Goal: Transaction & Acquisition: Purchase product/service

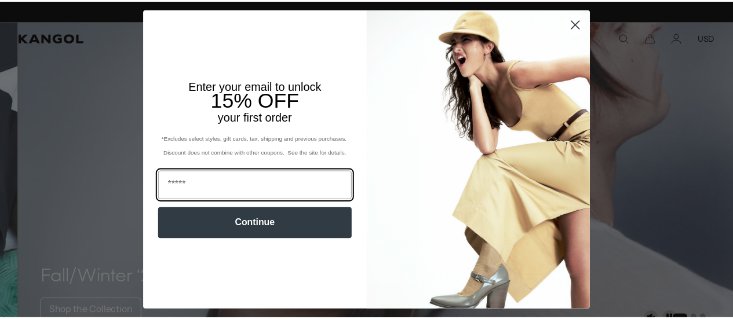
scroll to position [0, 239]
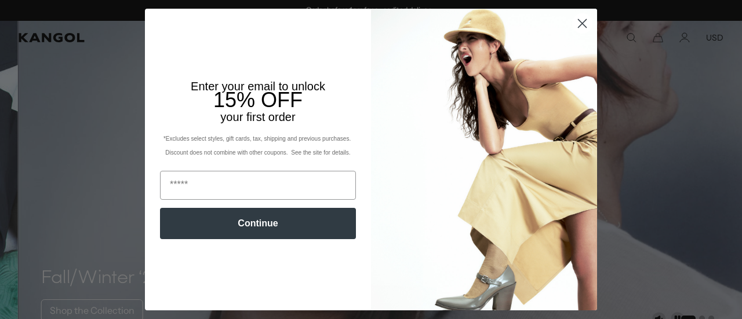
click at [578, 25] on icon "Close dialog" at bounding box center [582, 24] width 8 height 8
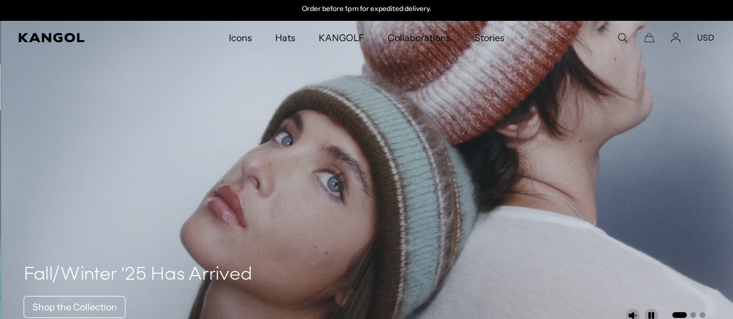
scroll to position [0, 0]
click at [705, 33] on button "USD" at bounding box center [705, 37] width 17 height 10
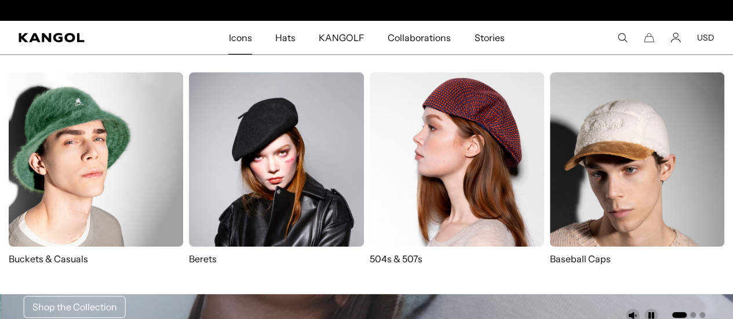
scroll to position [0, 239]
click at [421, 168] on img at bounding box center [457, 159] width 174 height 174
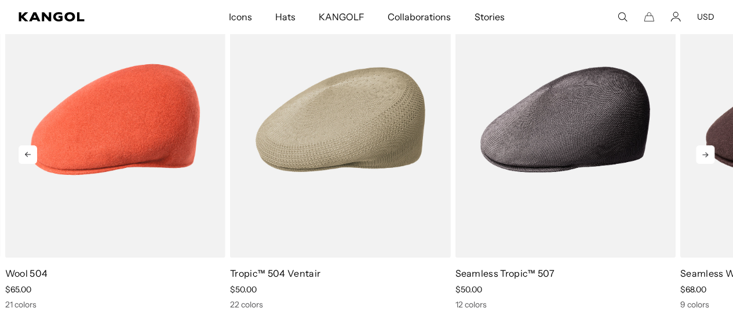
click at [701, 145] on icon at bounding box center [705, 154] width 19 height 19
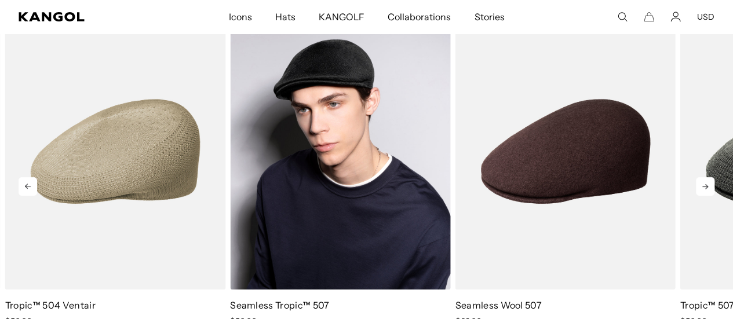
click at [387, 183] on img "3 of 10" at bounding box center [340, 151] width 220 height 276
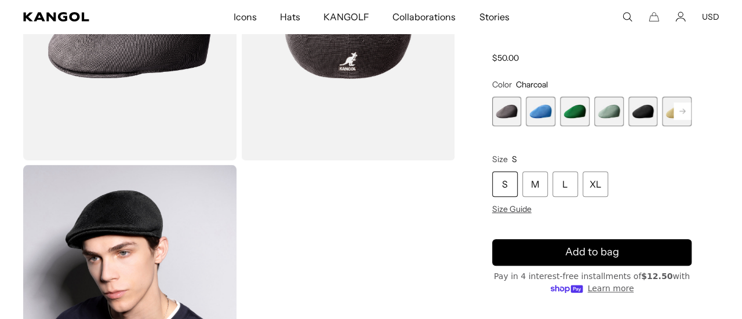
scroll to position [0, 239]
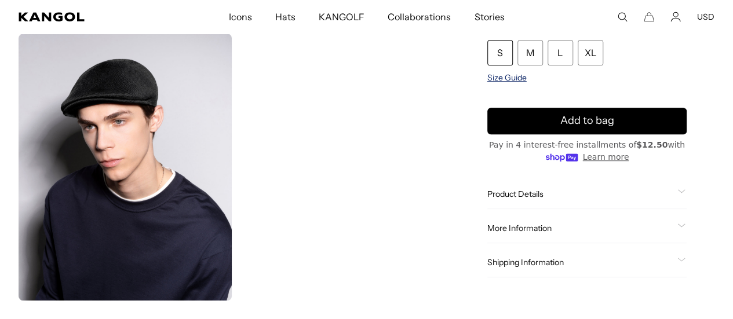
click at [527, 79] on span "Size Guide" at bounding box center [506, 77] width 39 height 10
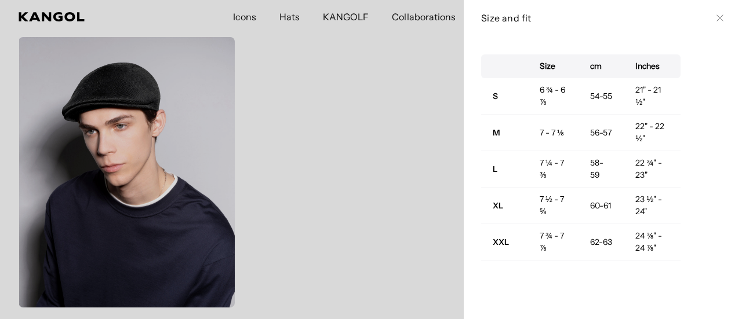
click at [485, 14] on h3 "Size and fit" at bounding box center [596, 18] width 230 height 13
